Goal: Transaction & Acquisition: Book appointment/travel/reservation

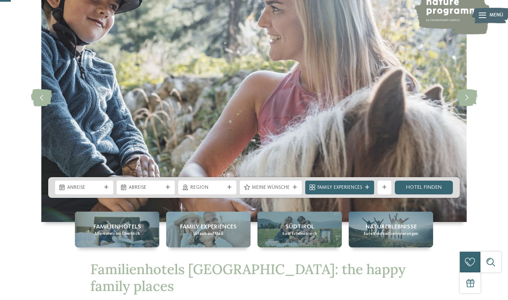
scroll to position [62, 0]
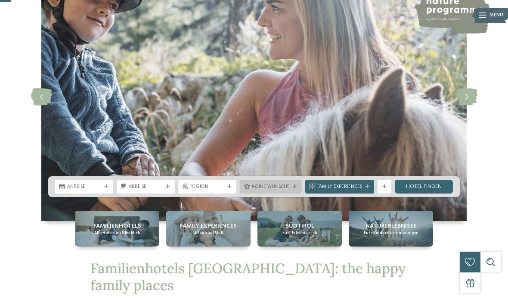
click at [290, 190] on div "Meine Wünsche" at bounding box center [270, 186] width 41 height 7
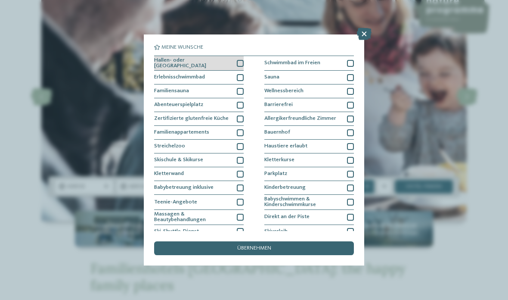
click at [242, 62] on div at bounding box center [240, 63] width 7 height 7
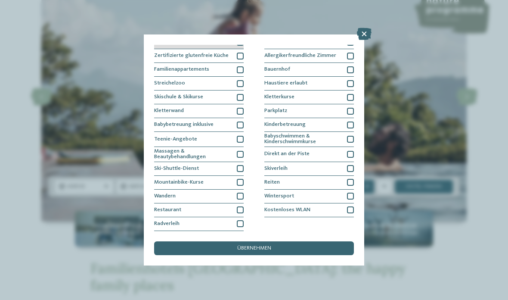
scroll to position [74, 0]
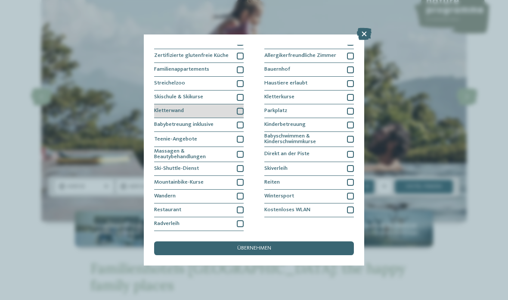
click at [240, 108] on div at bounding box center [240, 111] width 7 height 7
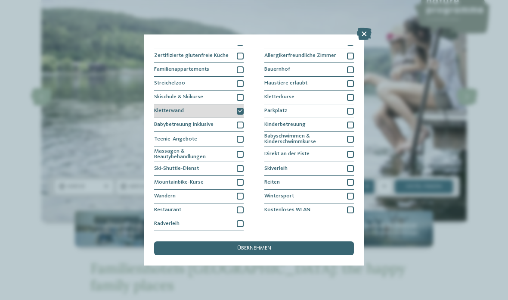
scroll to position [129, 0]
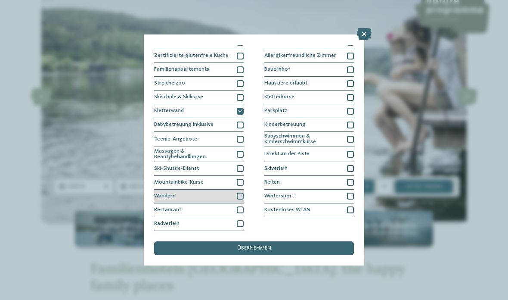
click at [240, 193] on div at bounding box center [240, 196] width 7 height 7
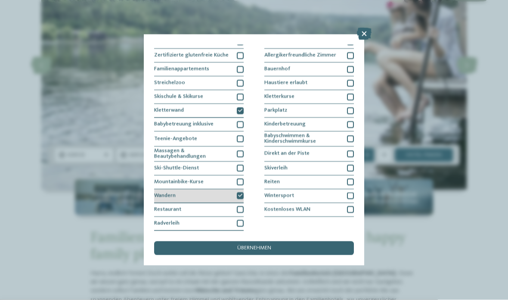
scroll to position [94, 0]
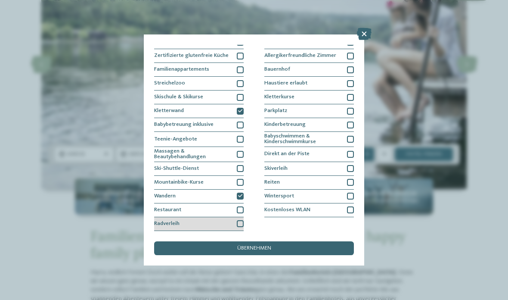
click at [242, 220] on div at bounding box center [240, 223] width 7 height 7
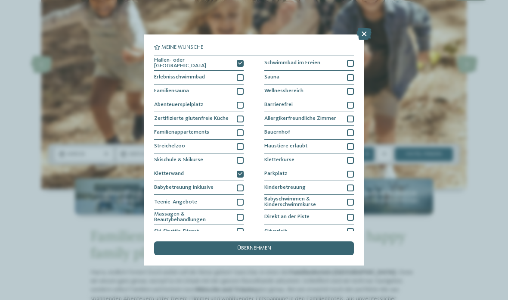
scroll to position [0, 0]
click at [351, 62] on div at bounding box center [350, 63] width 7 height 7
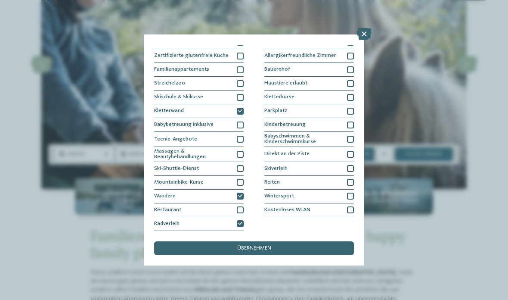
scroll to position [82, 0]
click at [351, 94] on div at bounding box center [350, 97] width 7 height 7
click at [353, 121] on div at bounding box center [350, 124] width 7 height 7
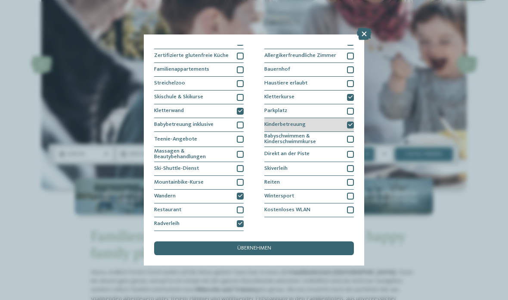
scroll to position [129, 0]
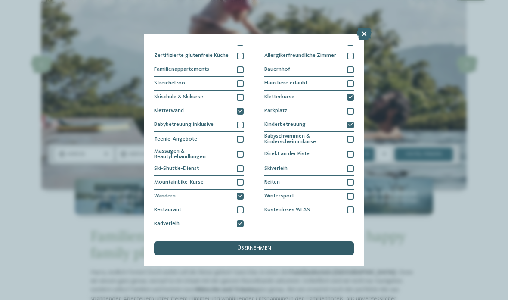
click at [208, 241] on div "übernehmen" at bounding box center [254, 248] width 200 height 14
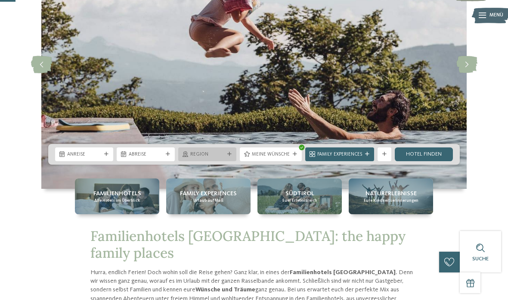
click at [208, 161] on div "Region" at bounding box center [207, 154] width 58 height 14
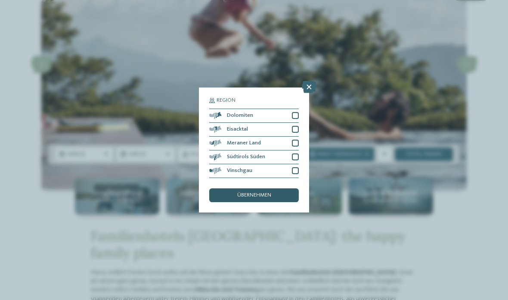
click at [215, 188] on div "übernehmen" at bounding box center [254, 195] width 90 height 14
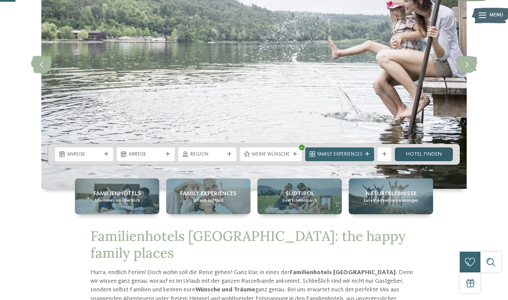
click at [433, 161] on link "Hotel finden" at bounding box center [424, 154] width 58 height 14
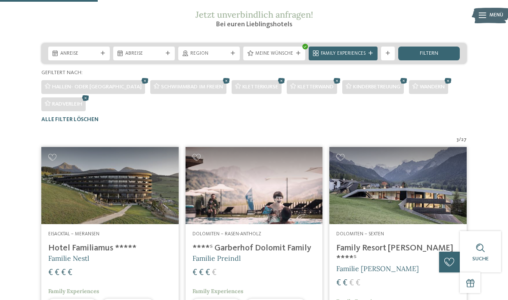
scroll to position [108, 0]
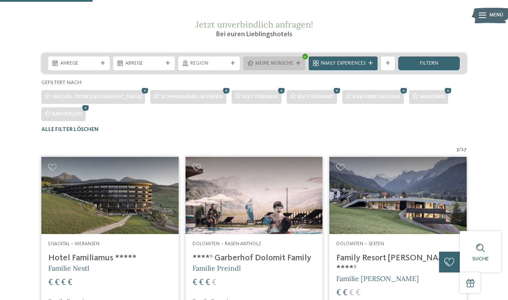
click at [294, 67] on div "Meine Wünsche" at bounding box center [274, 62] width 41 height 7
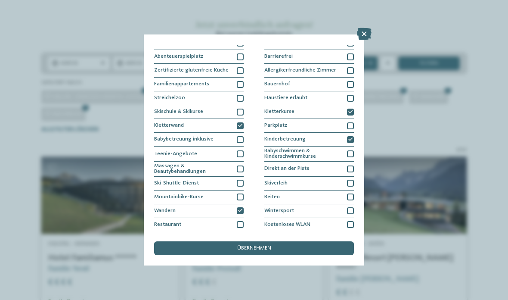
scroll to position [49, 0]
click at [351, 112] on div at bounding box center [350, 111] width 7 height 7
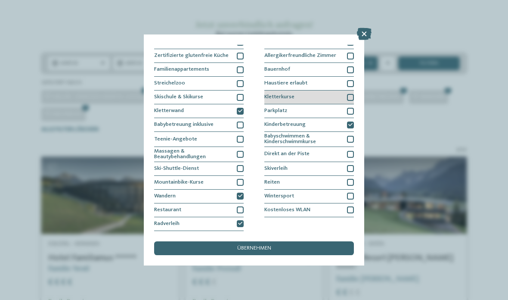
scroll to position [95, 0]
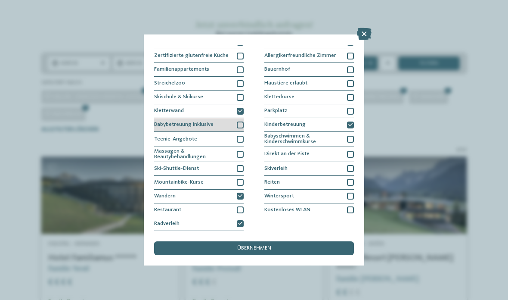
click at [242, 118] on div "Babybetreuung inklusive" at bounding box center [199, 125] width 90 height 14
click at [241, 109] on icon at bounding box center [240, 111] width 4 height 4
click at [242, 121] on div at bounding box center [240, 124] width 7 height 7
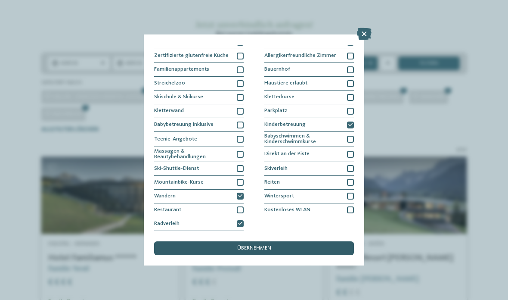
click at [293, 241] on div "übernehmen" at bounding box center [254, 248] width 200 height 14
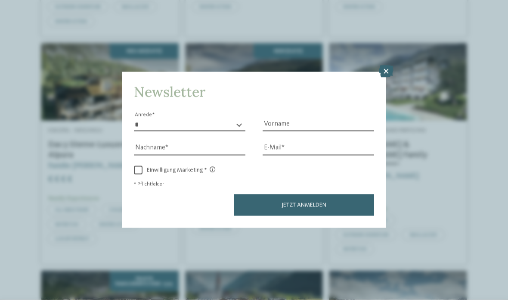
scroll to position [618, 0]
click at [387, 65] on icon at bounding box center [386, 71] width 15 height 12
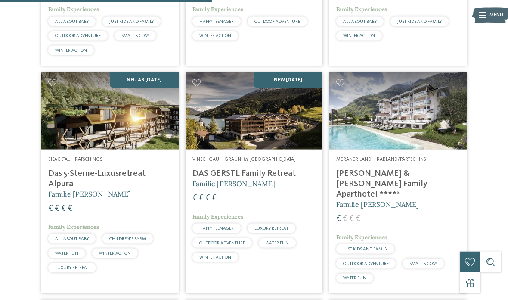
scroll to position [589, 0]
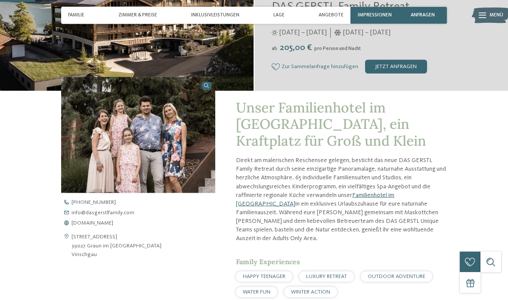
scroll to position [161, 0]
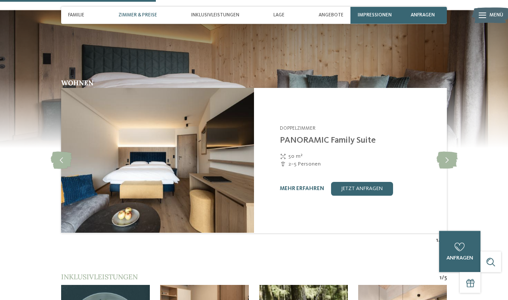
scroll to position [713, 0]
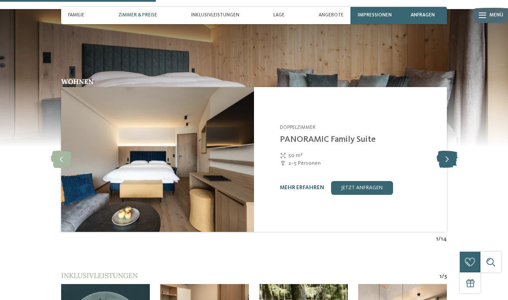
click at [455, 151] on icon at bounding box center [447, 159] width 21 height 17
click at [452, 151] on icon at bounding box center [447, 159] width 21 height 17
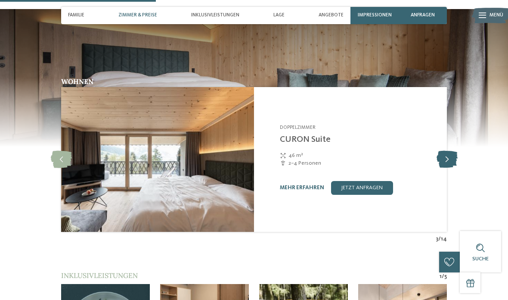
click at [452, 151] on icon at bounding box center [447, 159] width 21 height 17
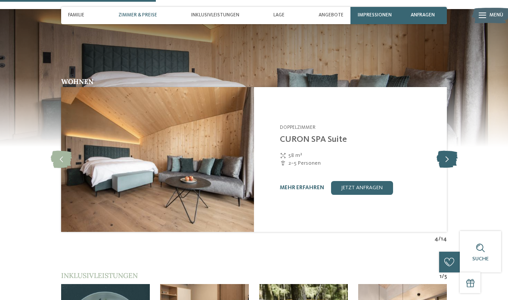
click at [452, 151] on icon at bounding box center [447, 159] width 21 height 17
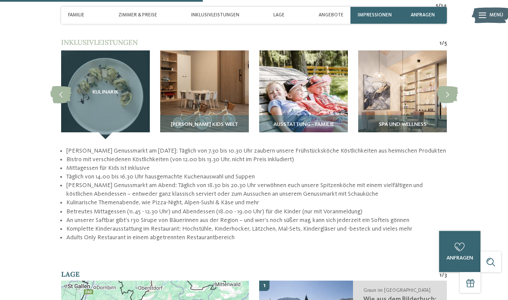
scroll to position [946, 0]
click at [232, 16] on span "Inklusivleistungen" at bounding box center [215, 15] width 48 height 6
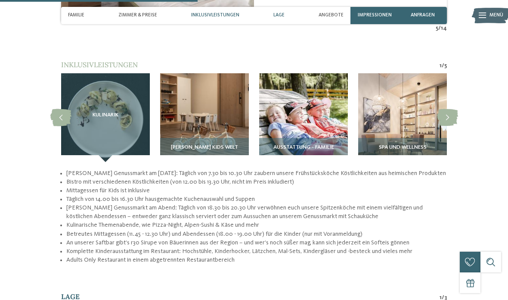
click at [285, 13] on span "Lage" at bounding box center [279, 15] width 11 height 6
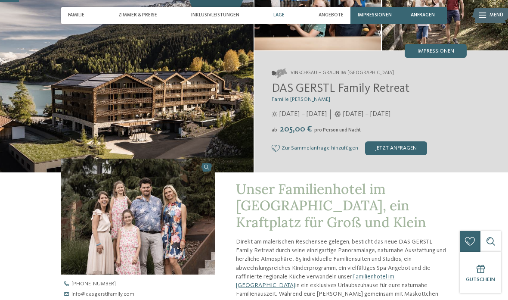
scroll to position [0, 0]
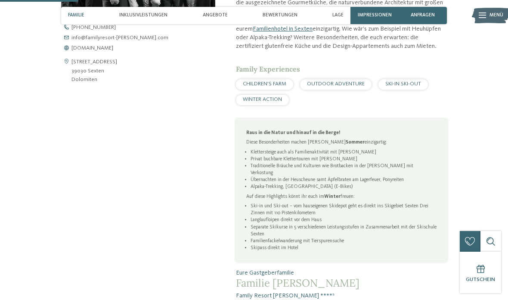
scroll to position [335, 0]
click at [145, 16] on span "Inklusivleistungen" at bounding box center [143, 15] width 48 height 6
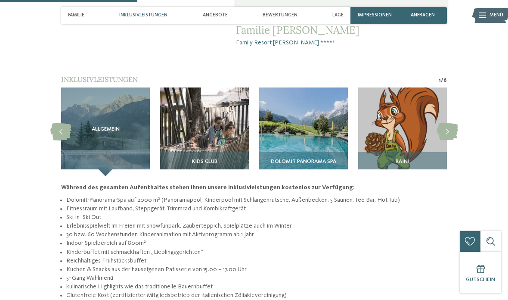
scroll to position [589, 0]
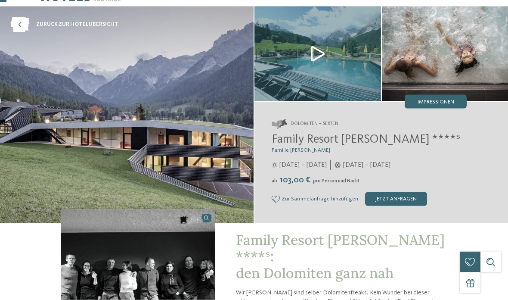
scroll to position [24, 0]
